Goal: Task Accomplishment & Management: Manage account settings

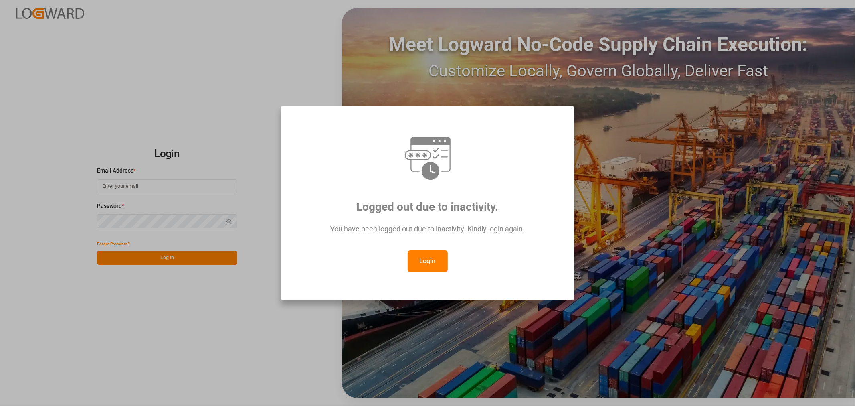
type input "[PERSON_NAME][EMAIL_ADDRESS][PERSON_NAME][DOMAIN_NAME]"
click at [425, 261] on button "Login" at bounding box center [428, 261] width 40 height 22
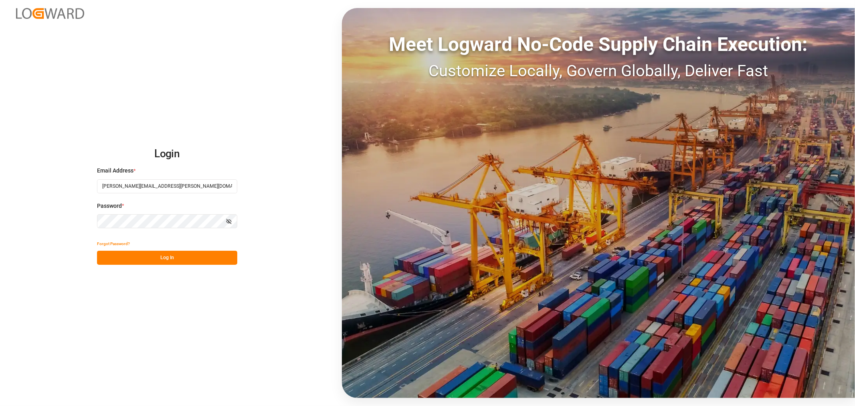
click at [186, 258] on button "Log In" at bounding box center [167, 257] width 140 height 14
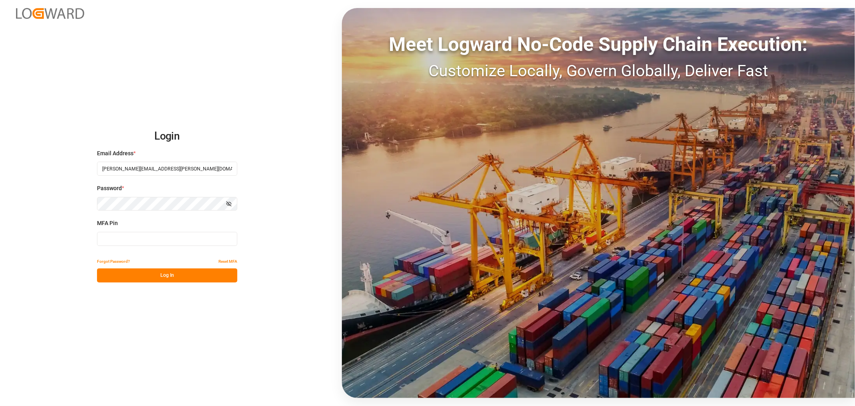
click at [187, 238] on input at bounding box center [167, 239] width 140 height 14
type input "810810"
click at [144, 275] on button "Log In" at bounding box center [167, 275] width 140 height 14
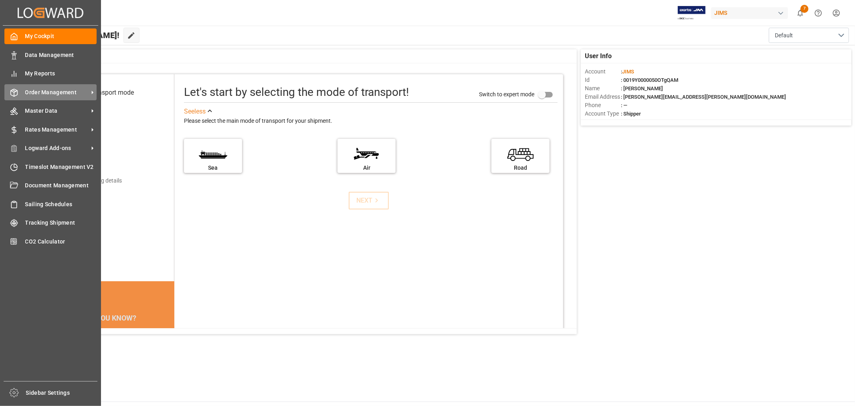
click at [51, 91] on span "Order Management" at bounding box center [56, 92] width 63 height 8
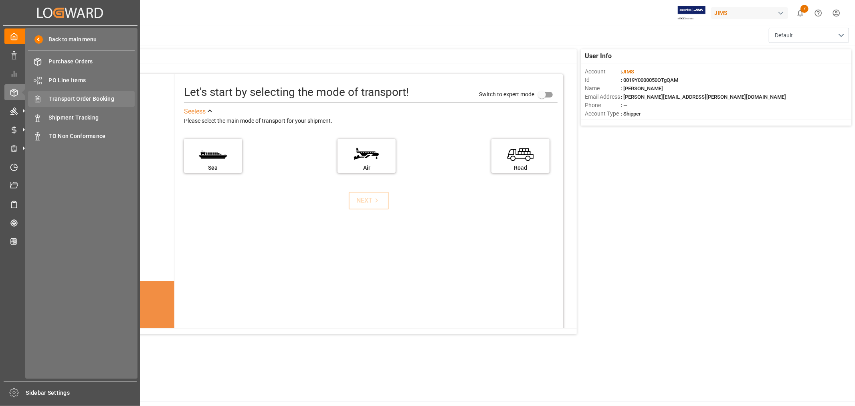
click at [87, 97] on span "Transport Order Booking" at bounding box center [92, 99] width 86 height 8
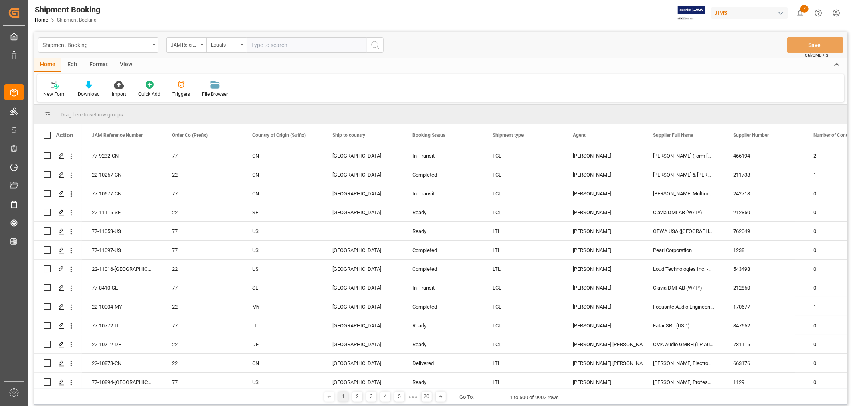
click at [273, 47] on input "text" at bounding box center [306, 44] width 120 height 15
type input "22-10495-DE"
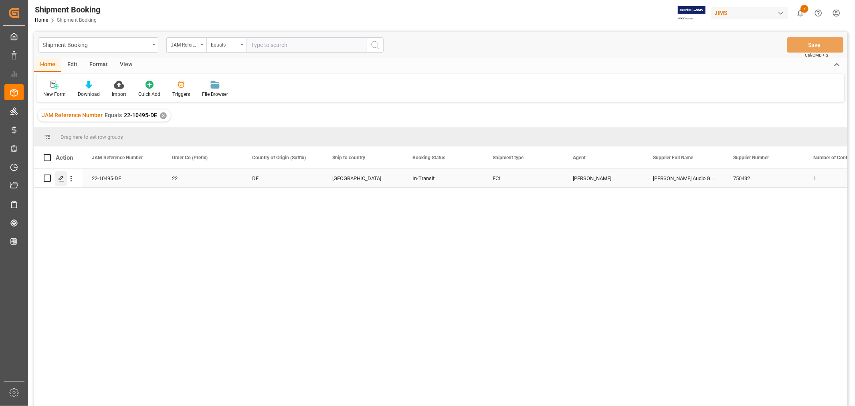
click at [63, 177] on icon "Press SPACE to select this row." at bounding box center [61, 178] width 6 height 6
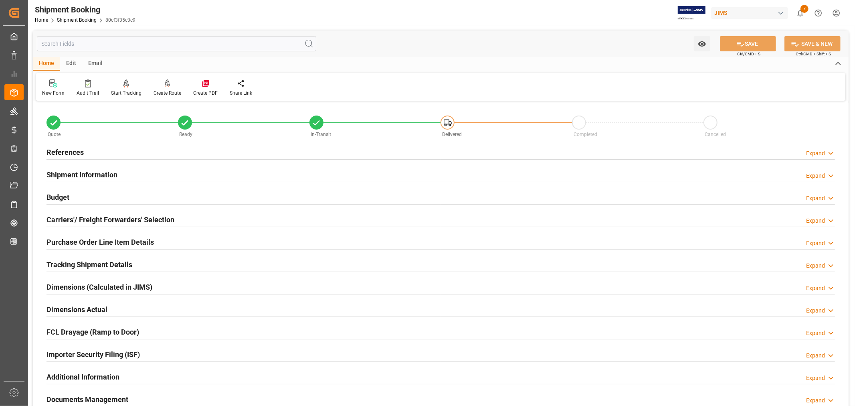
click at [62, 190] on div "Budget" at bounding box center [57, 196] width 23 height 15
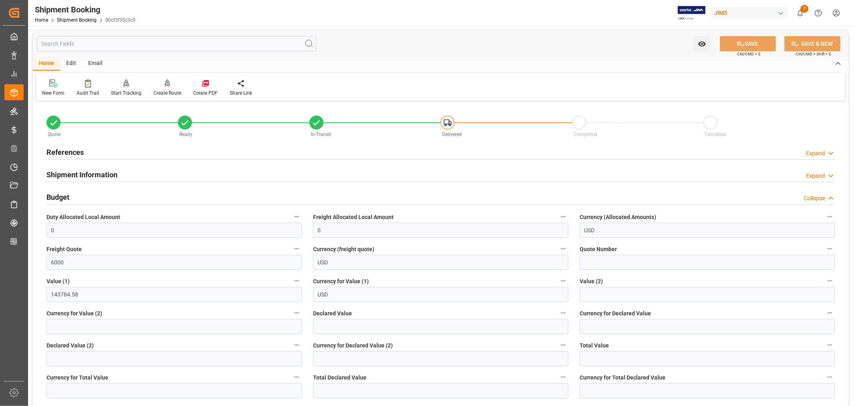
click at [62, 190] on div "Budget" at bounding box center [57, 196] width 23 height 15
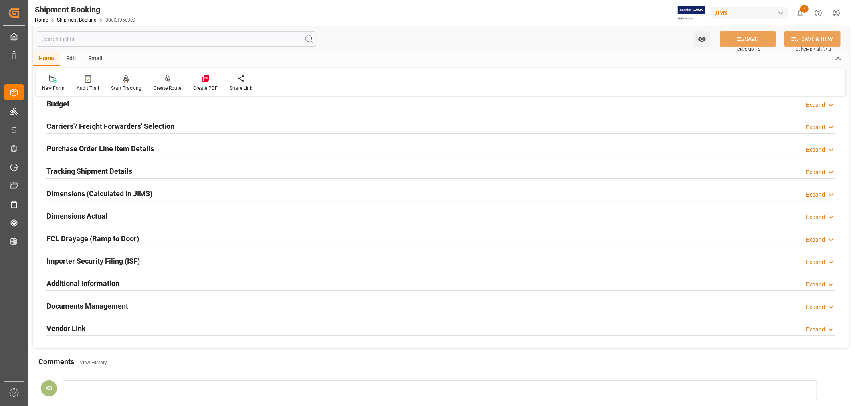
scroll to position [178, 0]
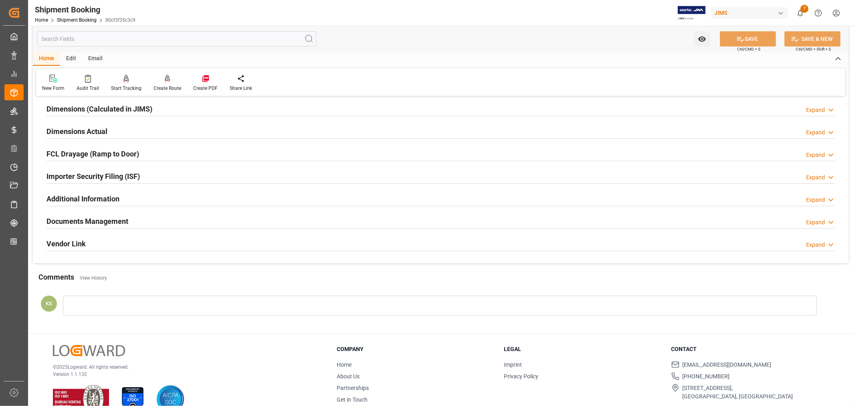
click at [126, 218] on h2 "Documents Management" at bounding box center [87, 221] width 82 height 11
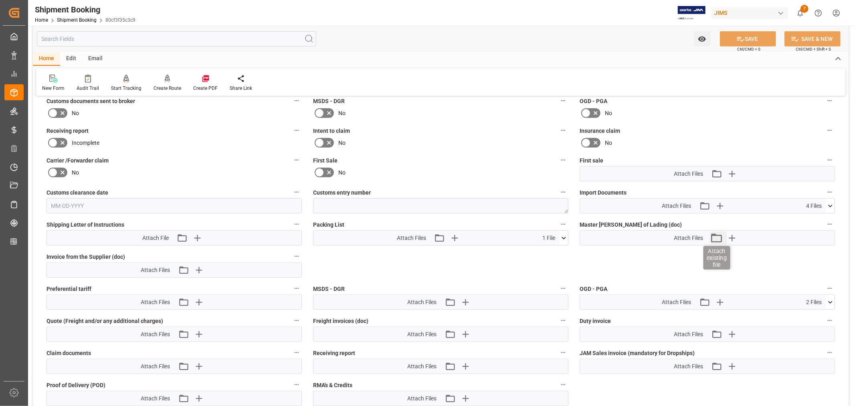
scroll to position [356, 0]
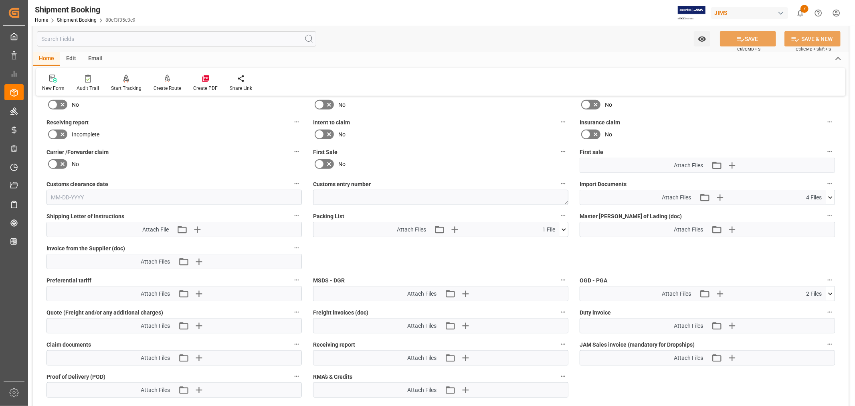
click at [830, 196] on icon at bounding box center [830, 197] width 4 height 2
click at [720, 197] on icon "button" at bounding box center [719, 197] width 13 height 13
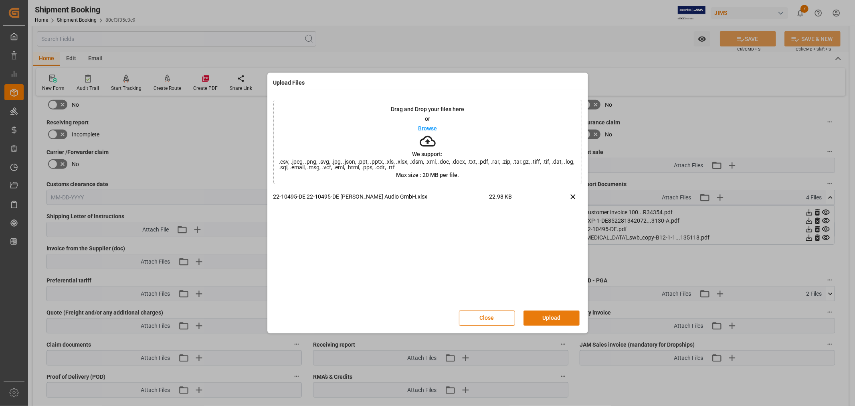
click at [545, 315] on button "Upload" at bounding box center [551, 317] width 56 height 15
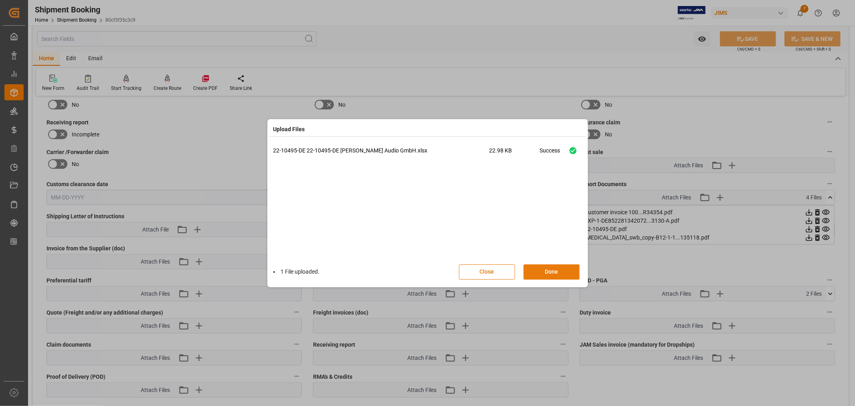
click at [550, 268] on button "Done" at bounding box center [551, 271] width 56 height 15
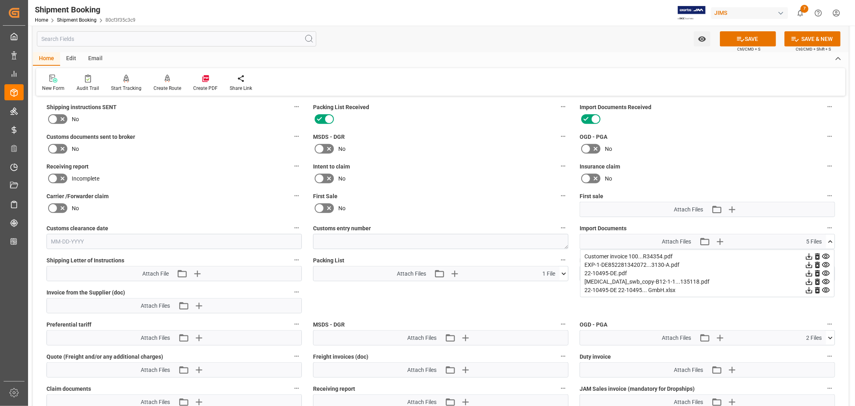
scroll to position [311, 0]
click at [54, 147] on icon at bounding box center [52, 149] width 5 height 4
click at [0, 0] on input "checkbox" at bounding box center [0, 0] width 0 height 0
click at [749, 38] on button "SAVE" at bounding box center [748, 38] width 56 height 15
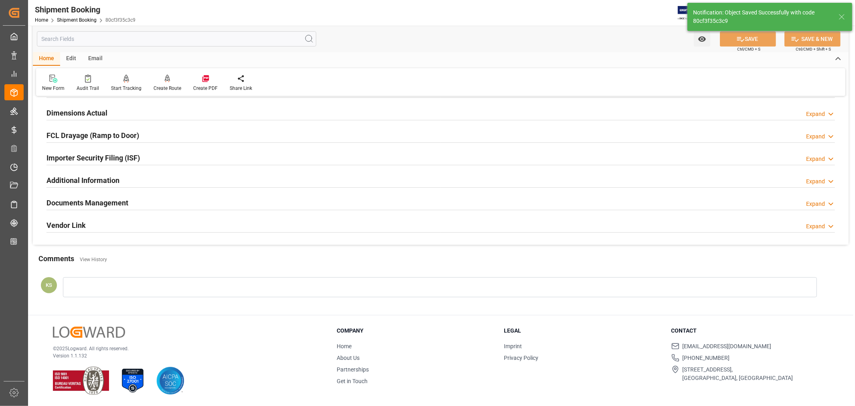
scroll to position [197, 0]
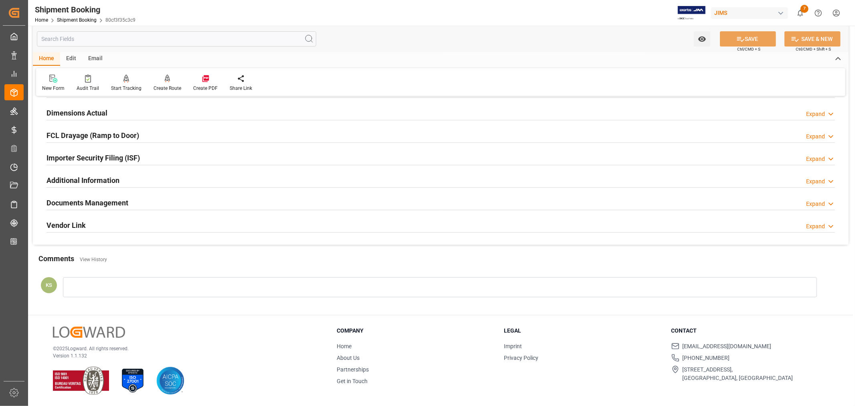
click at [677, 203] on div "Documents Management Expand" at bounding box center [440, 201] width 788 height 15
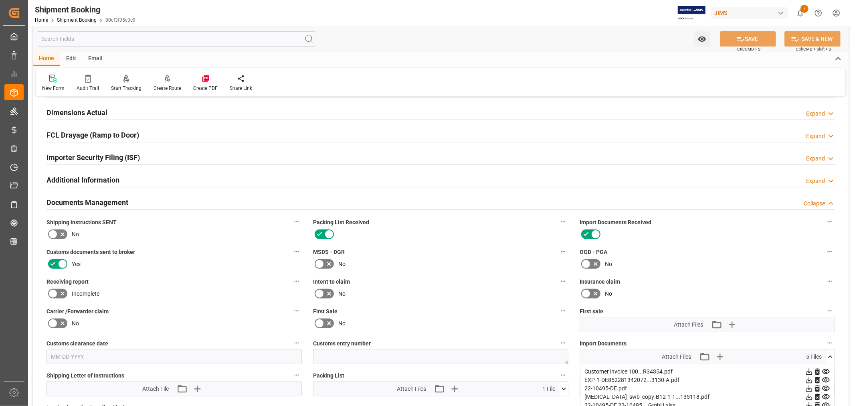
scroll to position [311, 0]
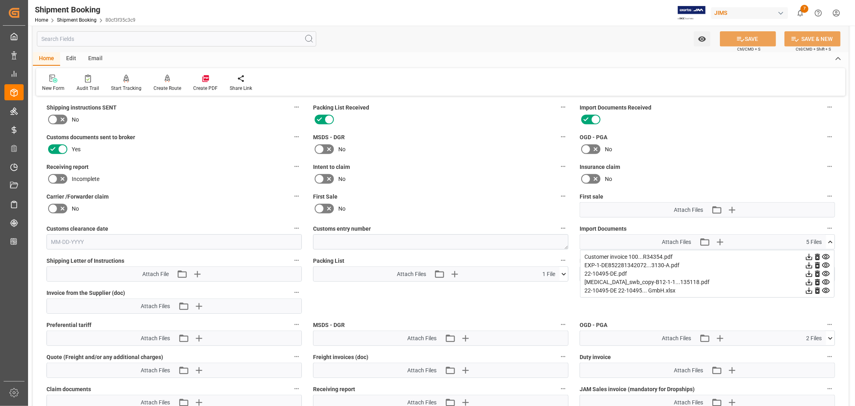
click at [831, 240] on icon at bounding box center [830, 242] width 8 height 8
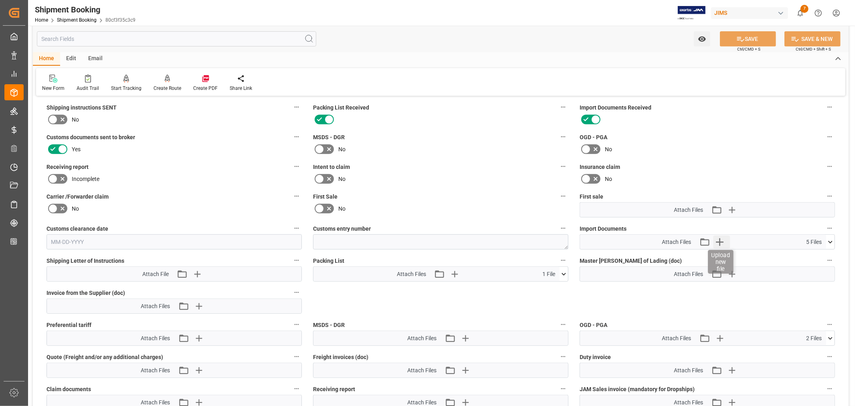
click at [720, 240] on icon "button" at bounding box center [719, 241] width 13 height 13
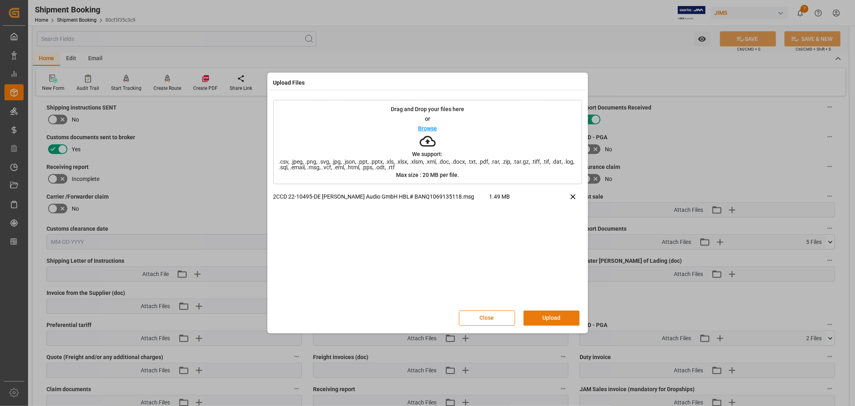
click at [543, 318] on button "Upload" at bounding box center [551, 317] width 56 height 15
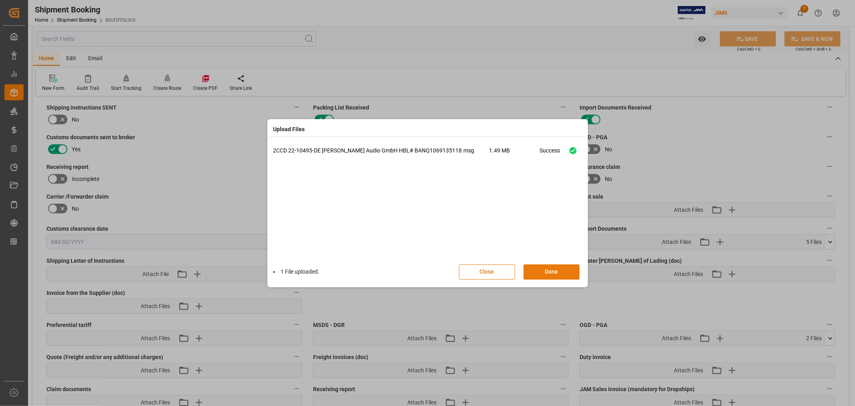
click at [550, 269] on button "Done" at bounding box center [551, 271] width 56 height 15
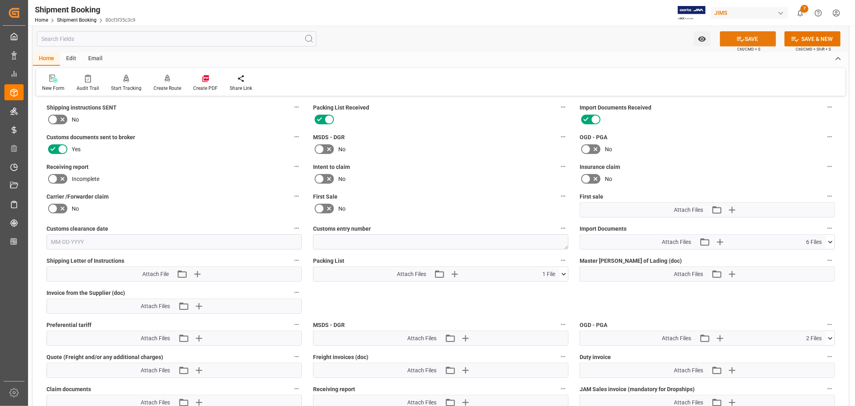
click at [744, 37] on button "SAVE" at bounding box center [748, 38] width 56 height 15
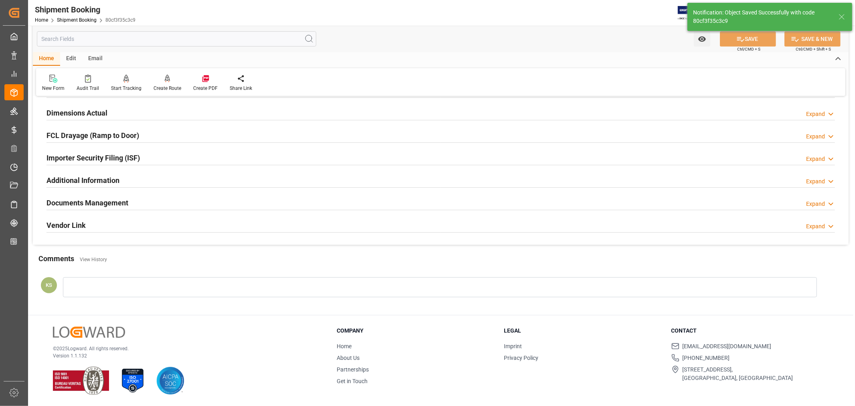
scroll to position [197, 0]
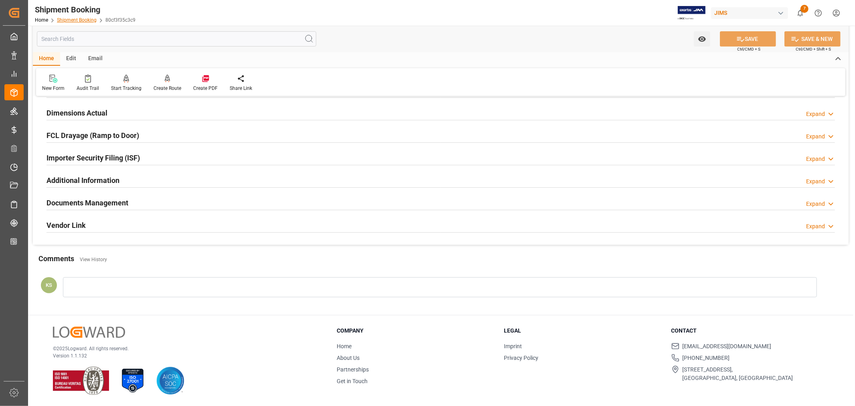
click at [81, 18] on link "Shipment Booking" at bounding box center [77, 20] width 40 height 6
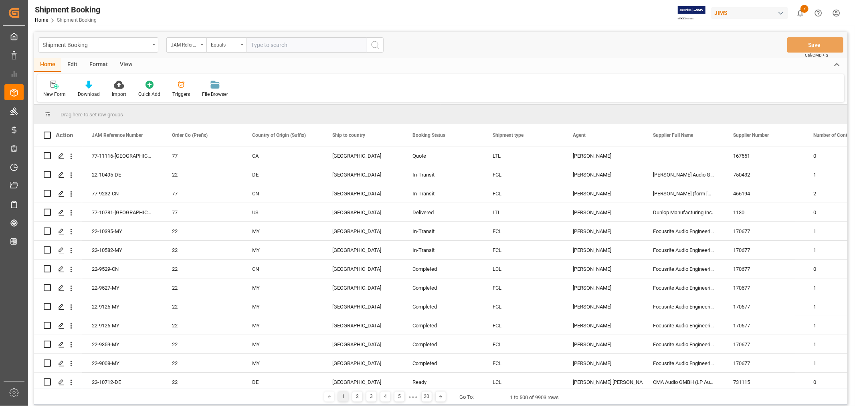
paste input "22-10889-SE"
type input "22-10889-SE"
click at [374, 46] on icon "search button" at bounding box center [375, 45] width 10 height 10
